Goal: Task Accomplishment & Management: Complete application form

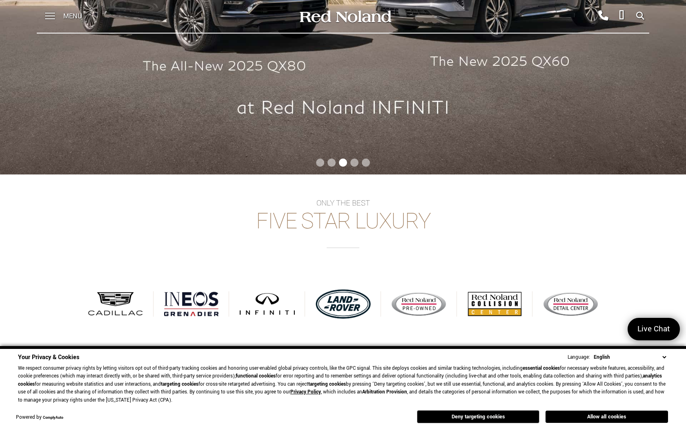
scroll to position [204, 0]
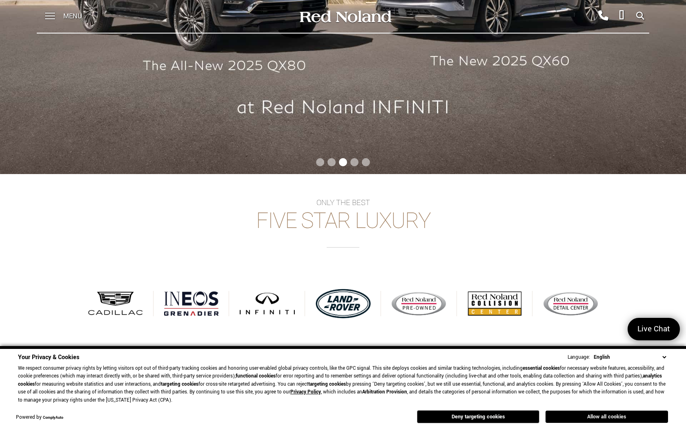
click at [602, 416] on button "Allow all cookies" at bounding box center [607, 416] width 123 height 12
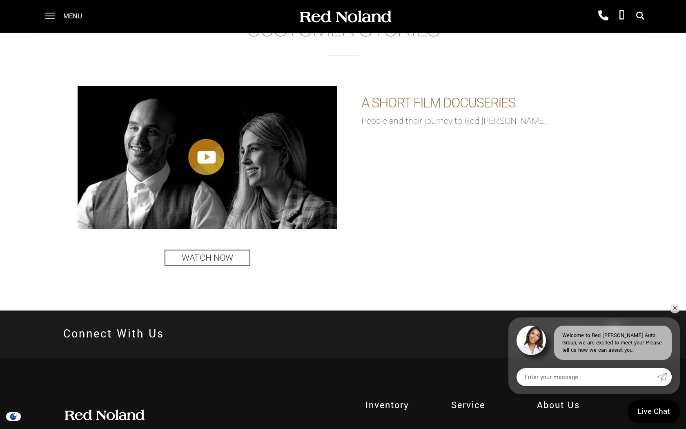
scroll to position [1774, 0]
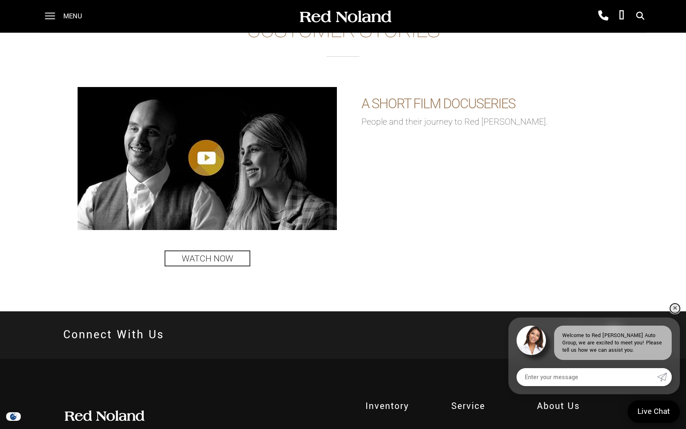
click at [678, 308] on link "✕" at bounding box center [675, 308] width 10 height 10
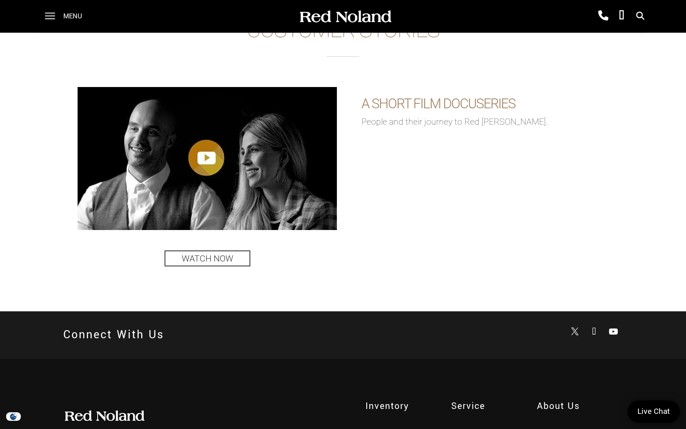
click at [555, 408] on span "About Us" at bounding box center [580, 405] width 86 height 13
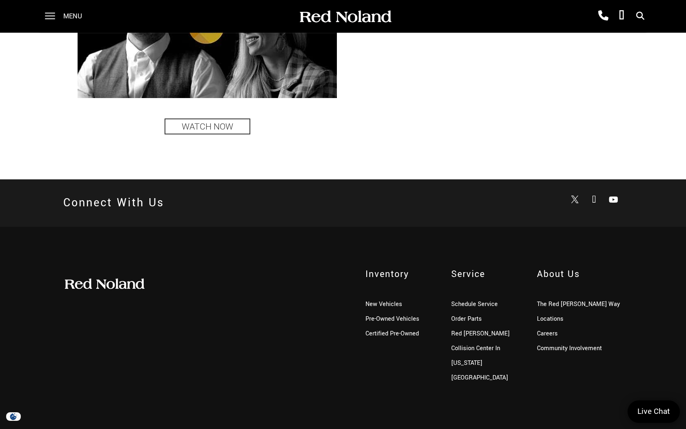
scroll to position [1906, 0]
click at [551, 333] on link "Careers" at bounding box center [547, 334] width 21 height 9
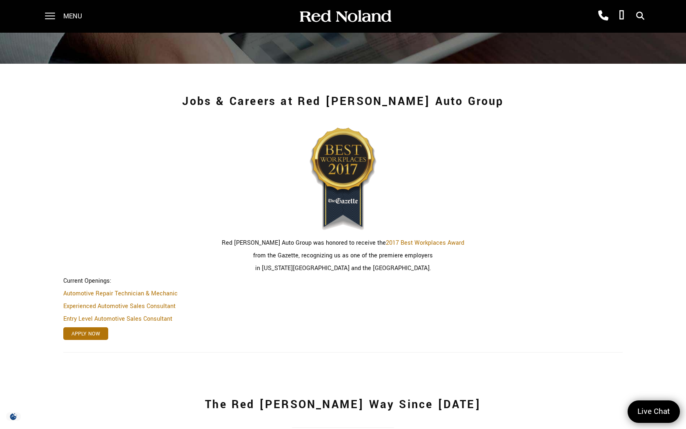
scroll to position [132, 0]
click at [91, 333] on link "Apply Now" at bounding box center [85, 333] width 45 height 13
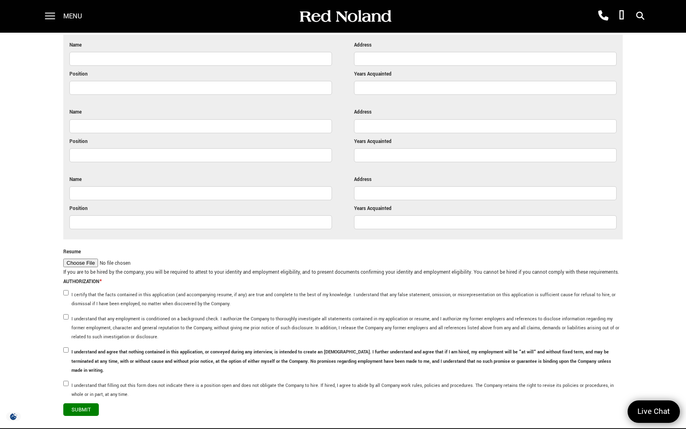
scroll to position [2132, 0]
